Goal: Transaction & Acquisition: Purchase product/service

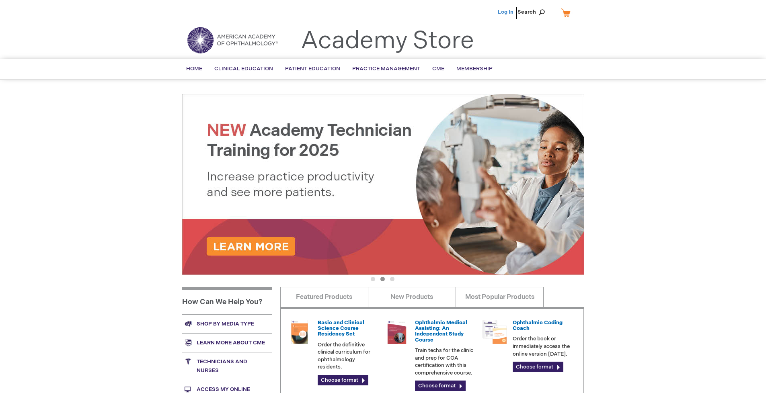
click at [506, 12] on link "Log In" at bounding box center [506, 12] width 16 height 6
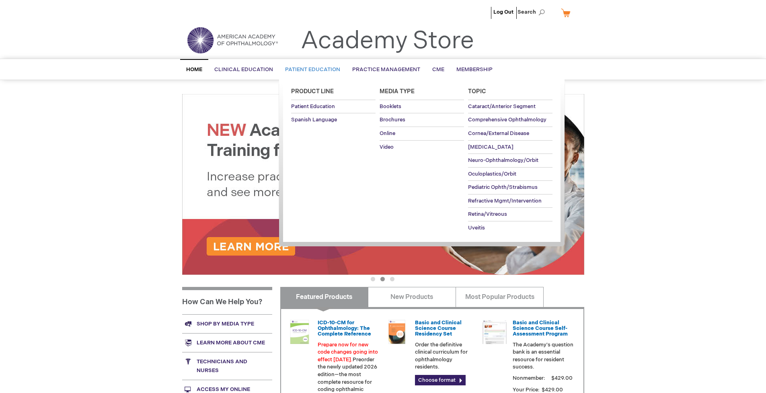
click at [310, 70] on span "Patient Education" at bounding box center [312, 69] width 55 height 6
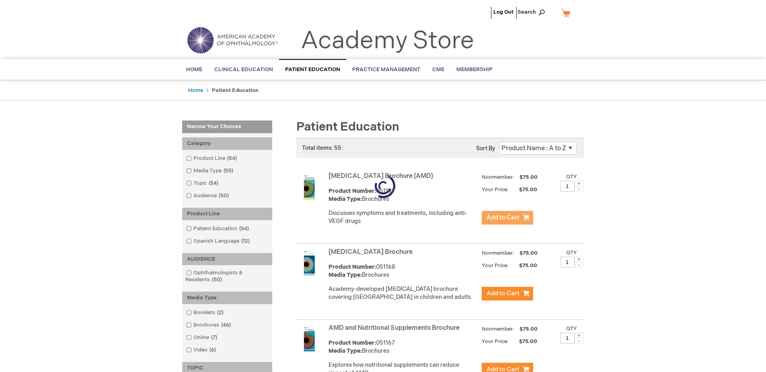
click at [507, 218] on span "Add to Cart" at bounding box center [503, 218] width 33 height 8
